Goal: Obtain resource: Download file/media

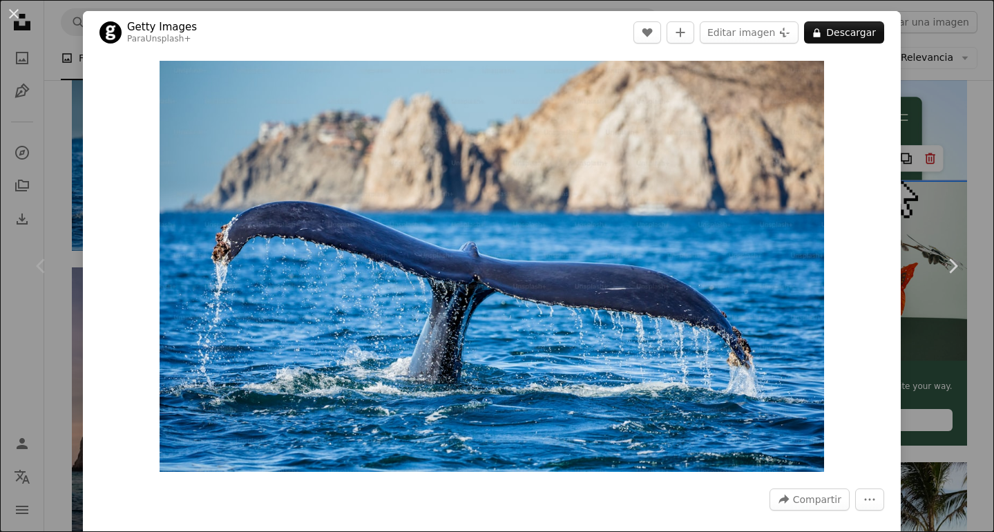
scroll to position [271, 0]
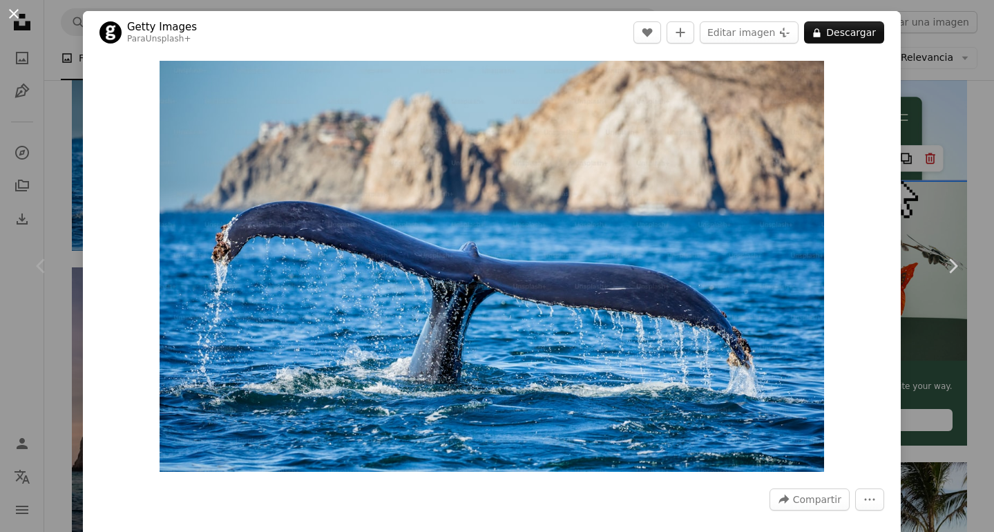
click at [13, 13] on button "An X shape" at bounding box center [14, 14] width 17 height 17
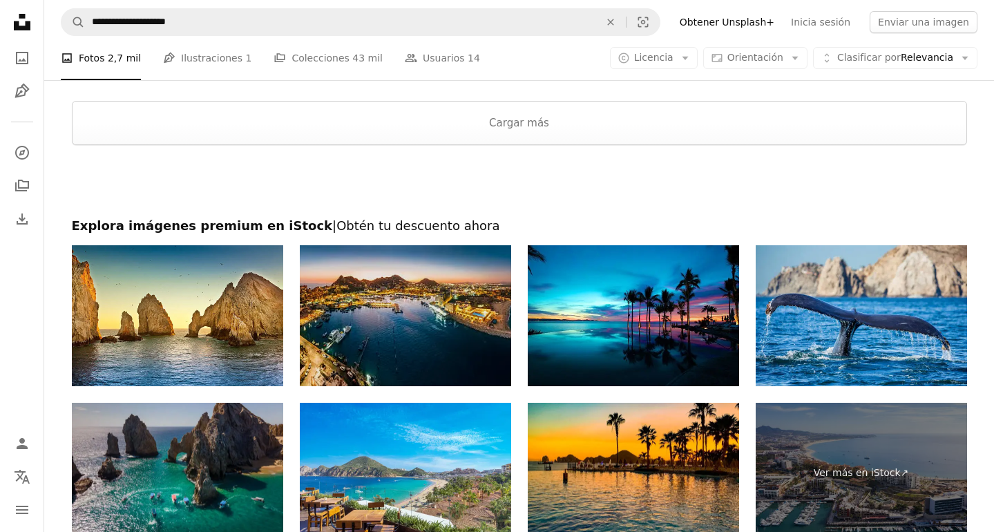
scroll to position [2040, 0]
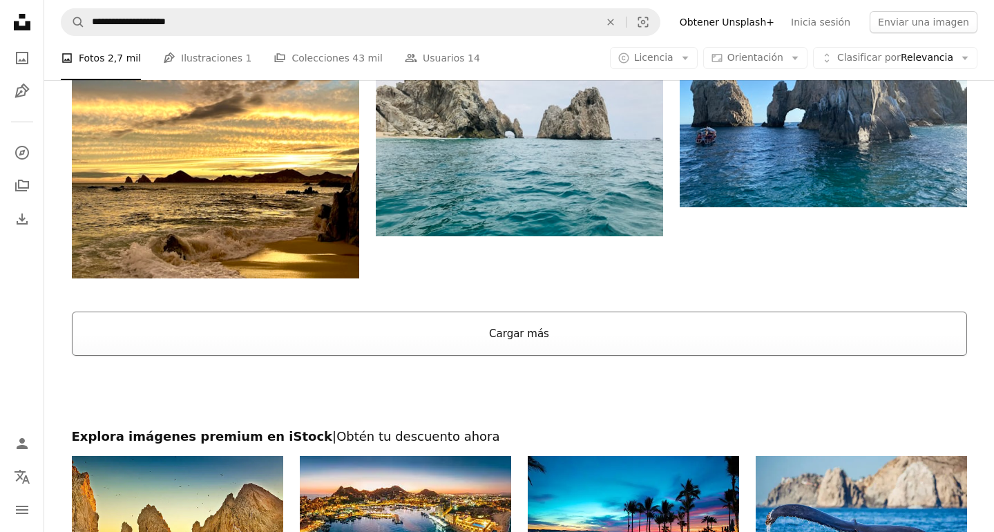
click at [508, 330] on button "Cargar más" at bounding box center [519, 334] width 895 height 44
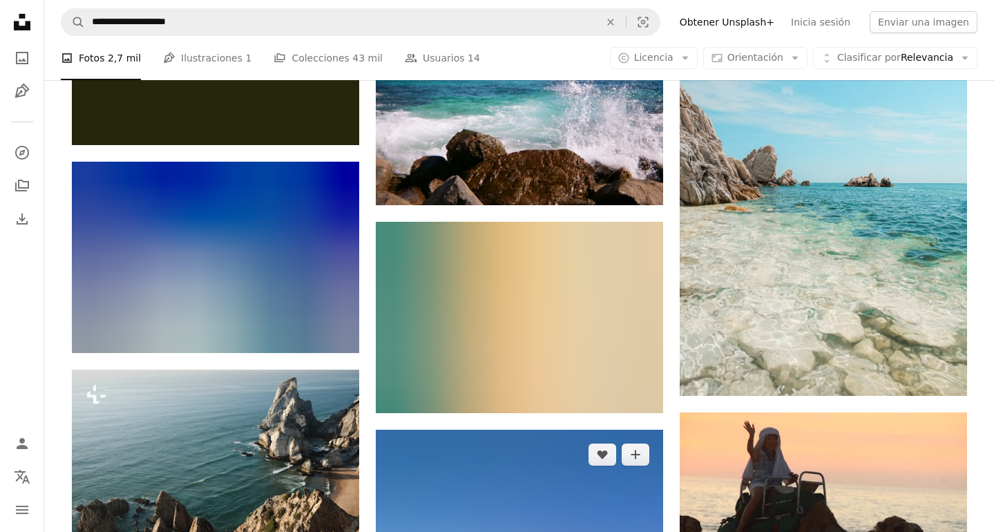
scroll to position [5397, 0]
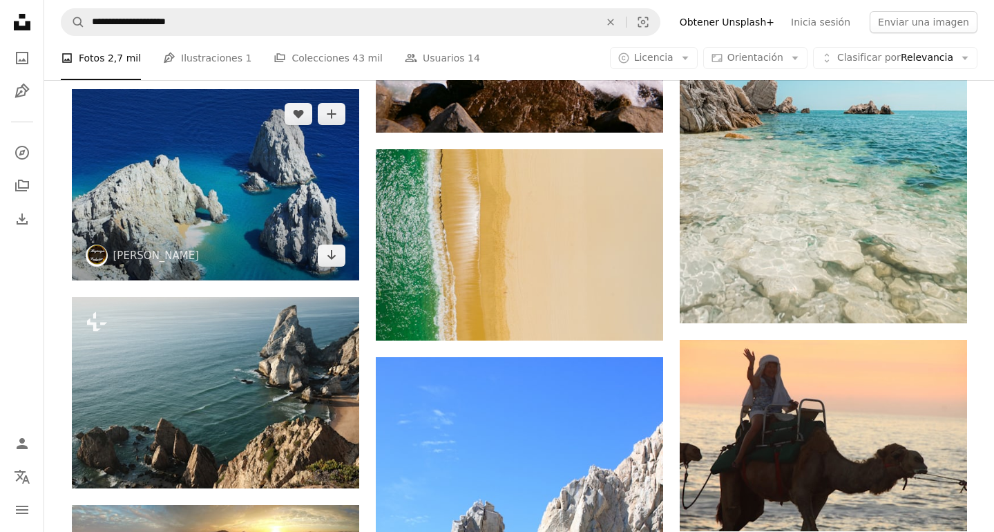
click at [261, 218] on img at bounding box center [215, 184] width 287 height 191
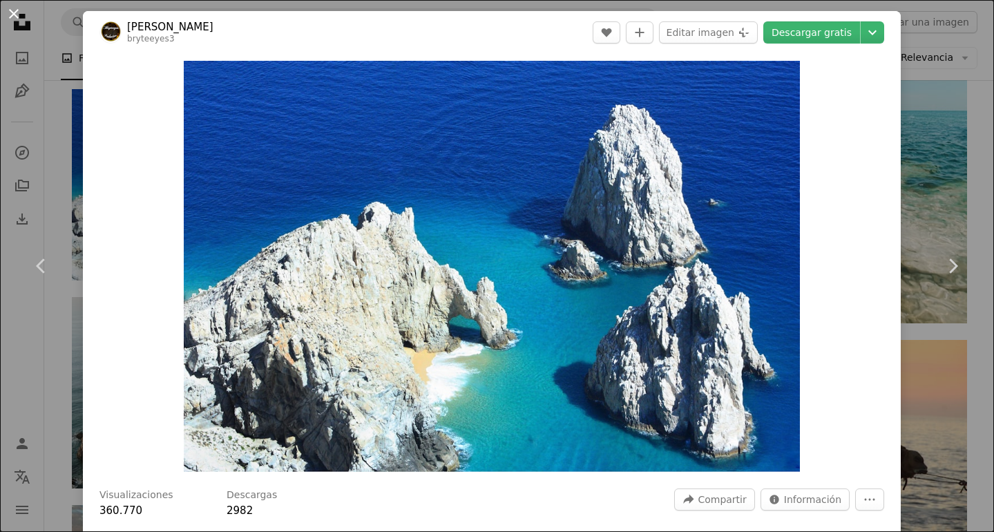
click at [13, 12] on button "An X shape" at bounding box center [14, 14] width 17 height 17
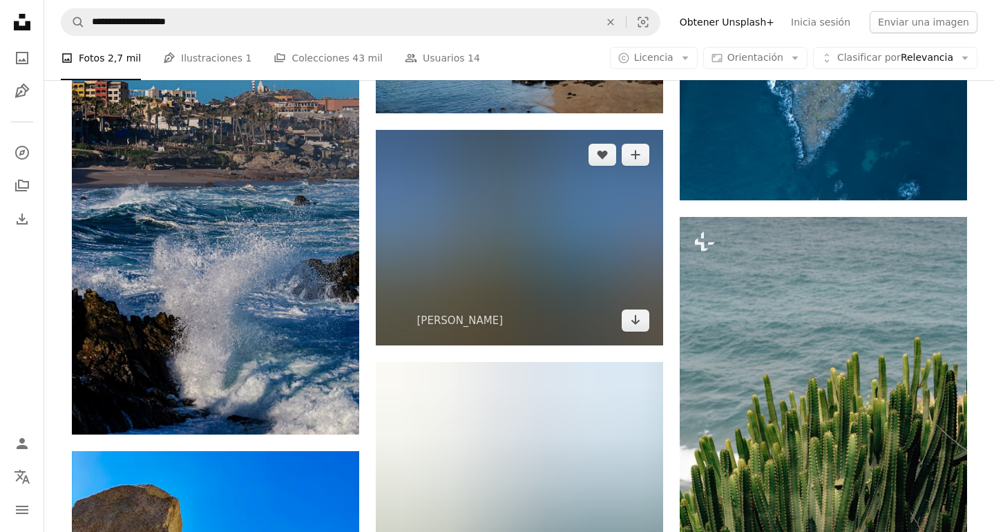
scroll to position [14614, 0]
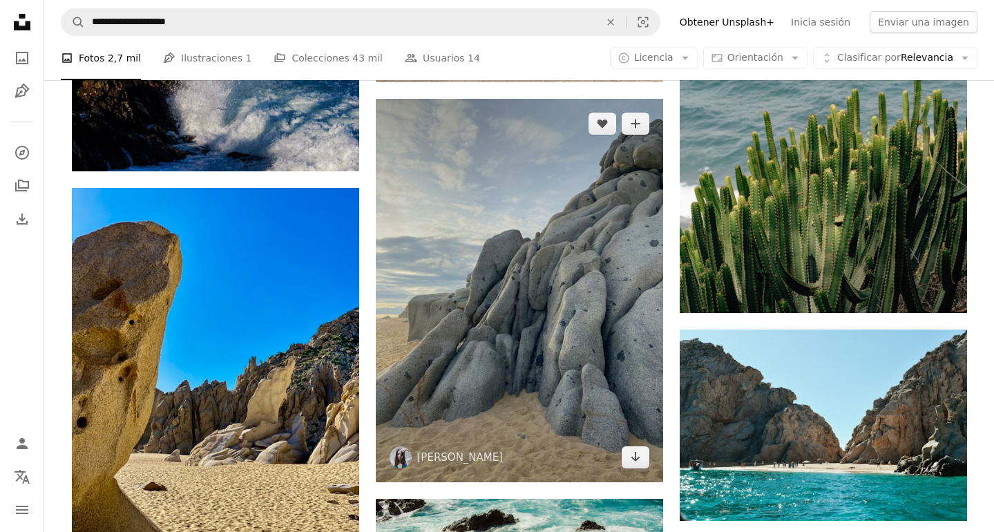
click at [502, 341] on img at bounding box center [519, 290] width 287 height 383
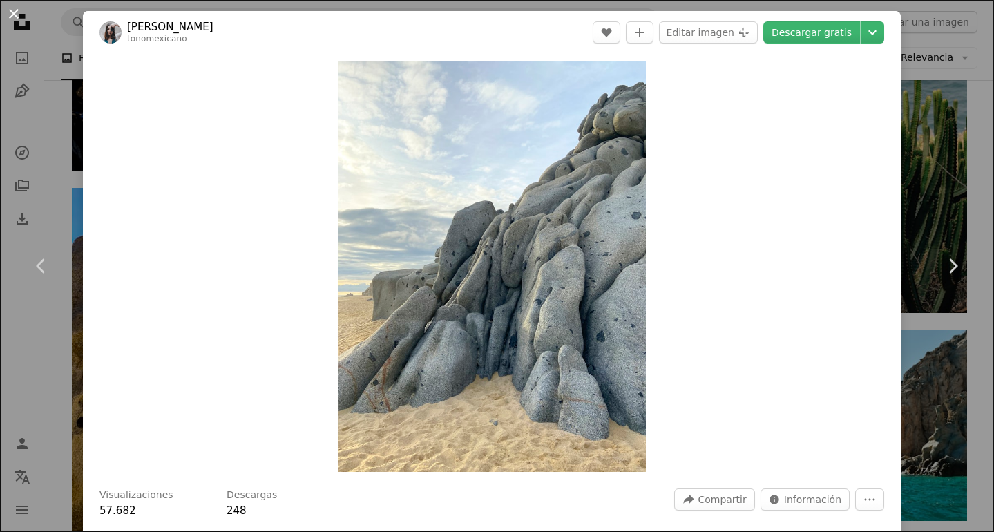
click at [11, 12] on button "An X shape" at bounding box center [14, 14] width 17 height 17
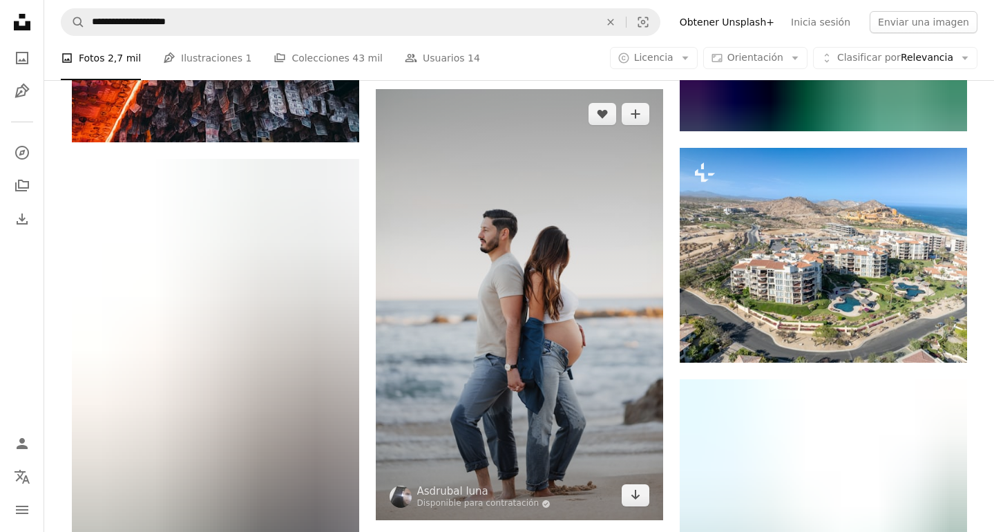
scroll to position [23488, 0]
